Goal: Transaction & Acquisition: Purchase product/service

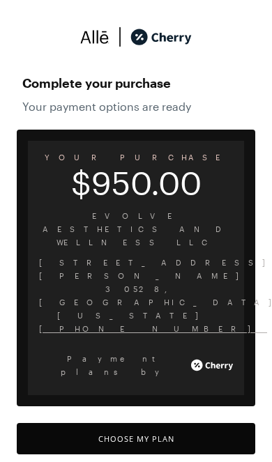
scroll to position [6, 0]
click at [190, 423] on button "Choose My Plan" at bounding box center [136, 438] width 238 height 31
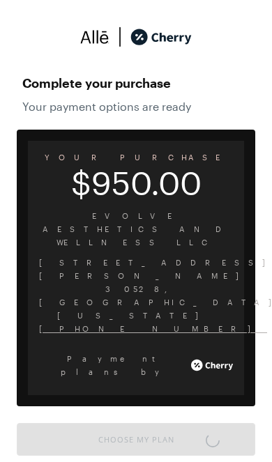
scroll to position [1166, 0]
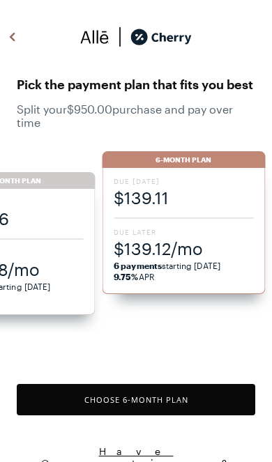
click at [202, 262] on span "6 payments starting [DATE] 9.75% APR" at bounding box center [183, 271] width 139 height 22
click at [201, 398] on button "Choose 6 -Month Plan" at bounding box center [136, 399] width 238 height 31
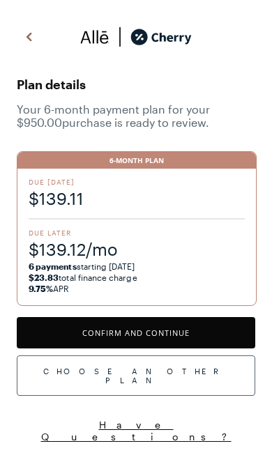
click at [181, 329] on button "Confirm and Continue" at bounding box center [136, 332] width 238 height 31
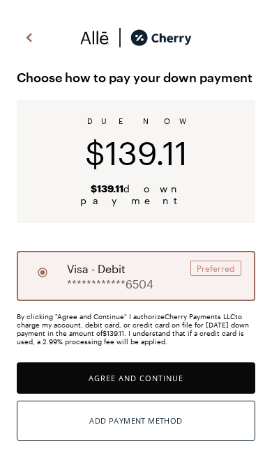
click at [155, 265] on div "**********" at bounding box center [136, 276] width 238 height 50
click at [200, 362] on button "Agree and Continue" at bounding box center [136, 377] width 238 height 31
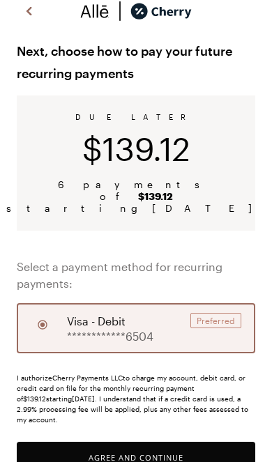
scroll to position [27, 0]
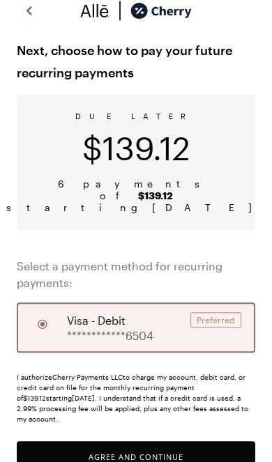
click at [165, 441] on button "Agree and Continue" at bounding box center [136, 456] width 238 height 31
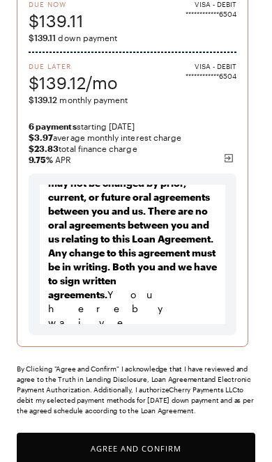
scroll to position [202, 0]
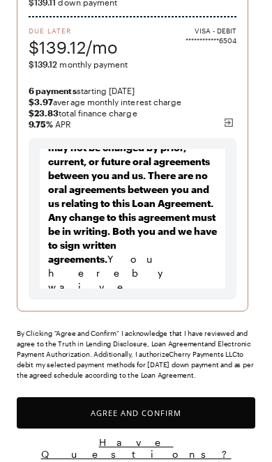
click at [191, 419] on button "Agree and Confirm" at bounding box center [136, 412] width 238 height 31
